Goal: Check status: Check status

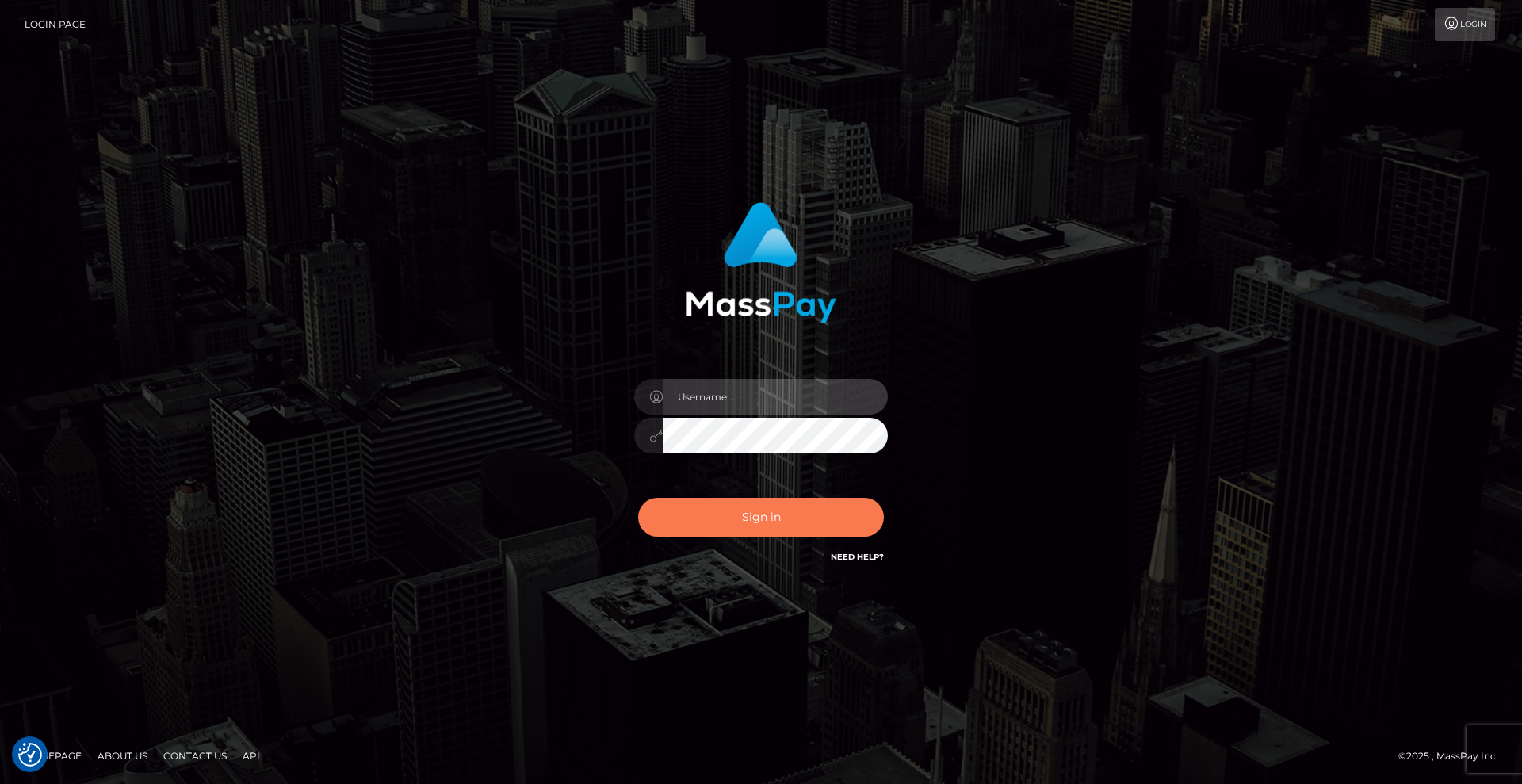
type input "Lady"
click at [795, 513] on button "Sign in" at bounding box center [760, 517] width 246 height 39
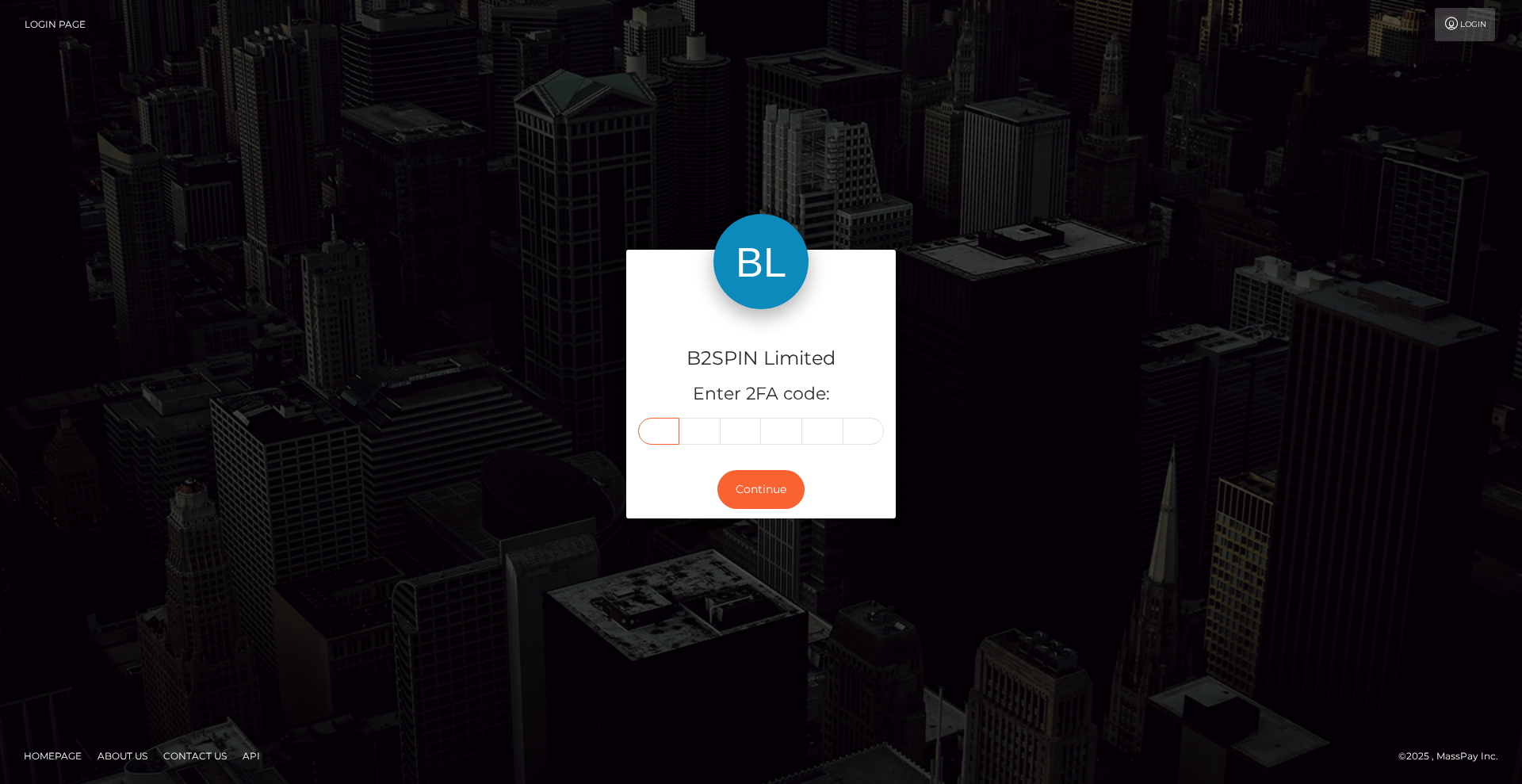
click at [671, 439] on input "text" at bounding box center [658, 431] width 41 height 27
type input "2"
type input "1"
type input "5"
type input "2"
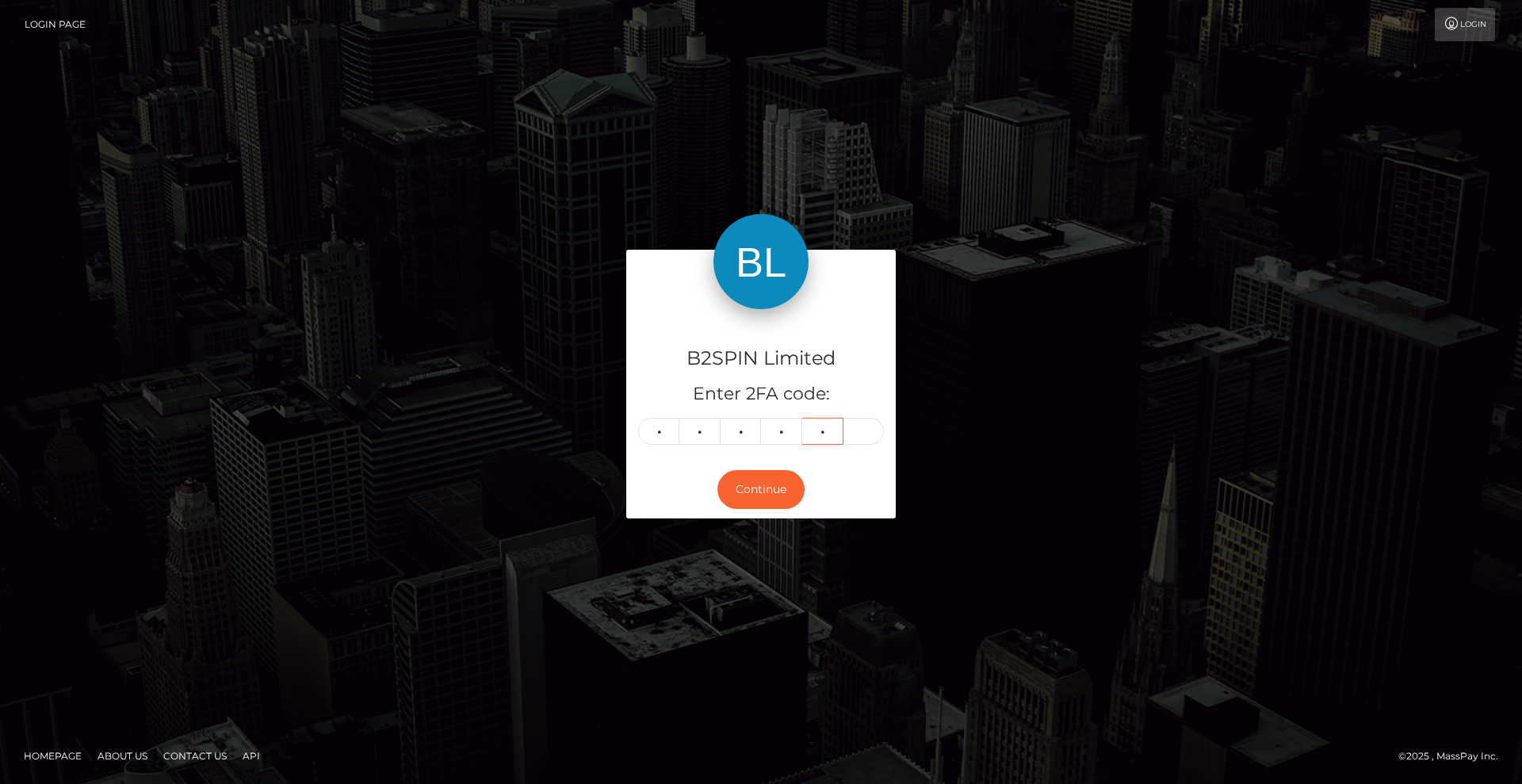
type input "5"
type input "1"
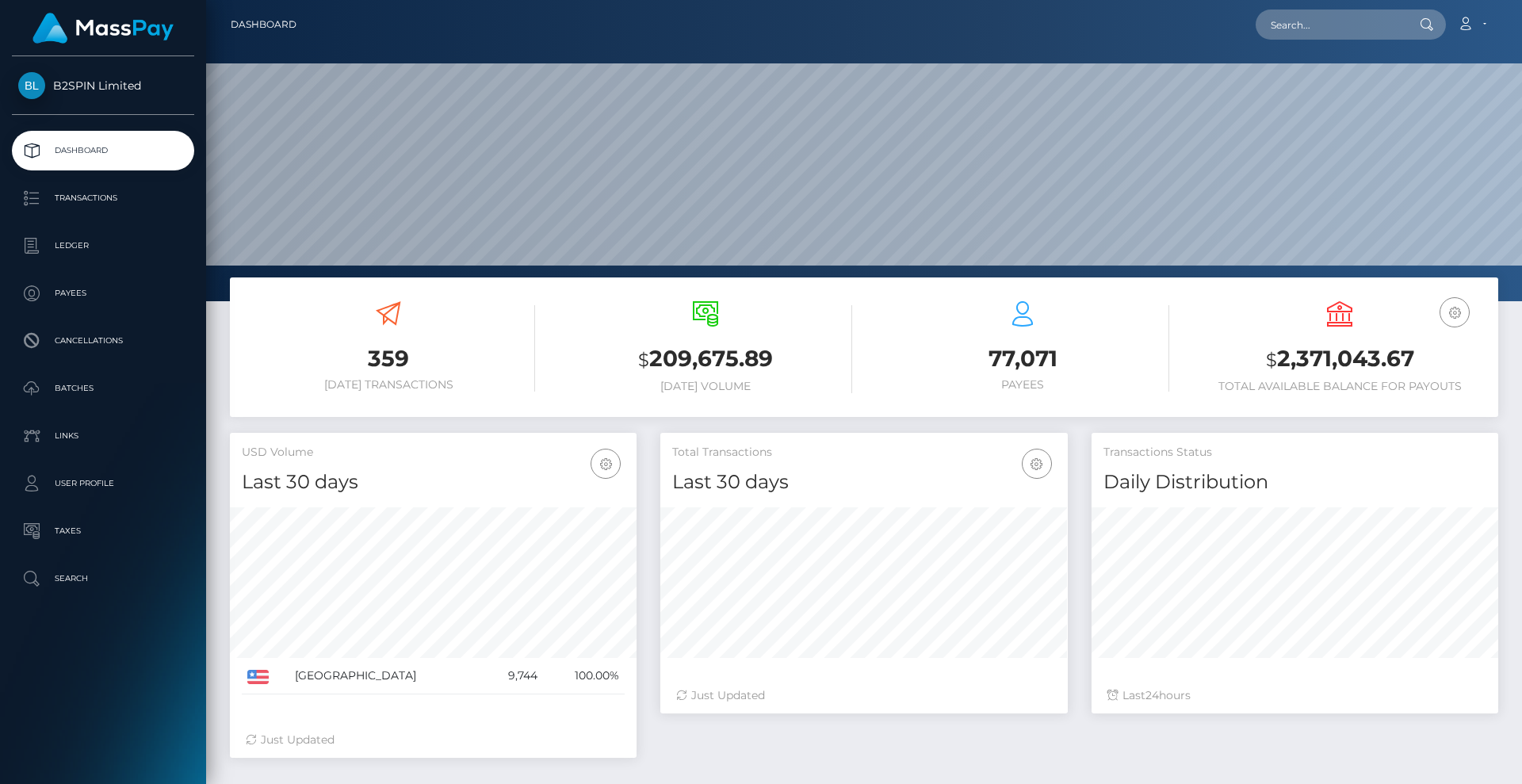
scroll to position [281, 408]
drag, startPoint x: 1435, startPoint y: 361, endPoint x: 1235, endPoint y: 348, distance: 200.4
click at [1235, 348] on h3 "$ 2,371,043.67" at bounding box center [1339, 359] width 293 height 33
copy h3 "$ 2,371,043.67"
